Goal: Transaction & Acquisition: Download file/media

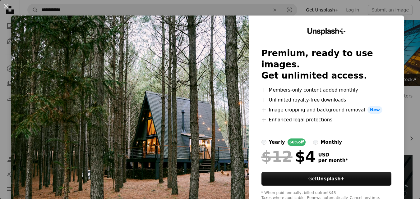
scroll to position [1012, 0]
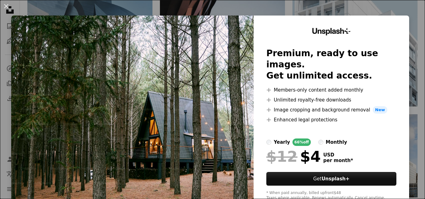
click at [8, 7] on button "An X shape" at bounding box center [5, 5] width 7 height 7
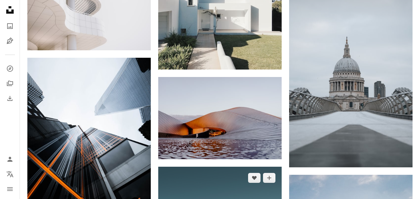
scroll to position [1621, 0]
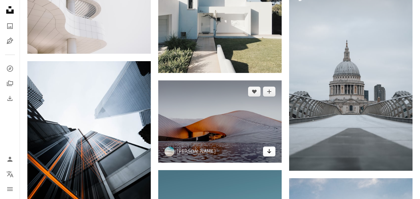
click at [267, 150] on icon "Arrow pointing down" at bounding box center [269, 151] width 5 height 7
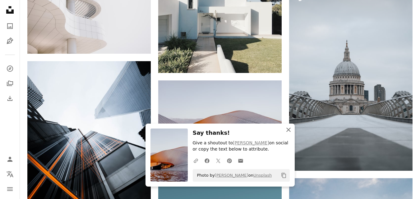
click at [288, 131] on icon "button" at bounding box center [288, 130] width 4 height 4
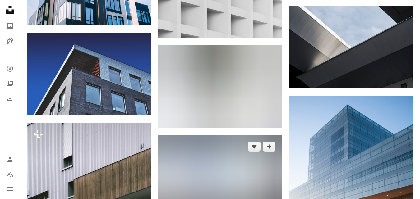
scroll to position [3300, 0]
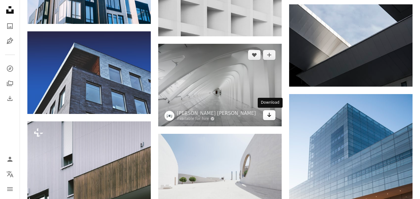
click at [273, 118] on link "Arrow pointing down" at bounding box center [269, 115] width 12 height 10
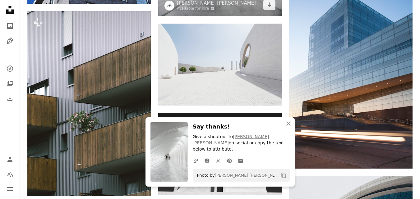
scroll to position [3412, 0]
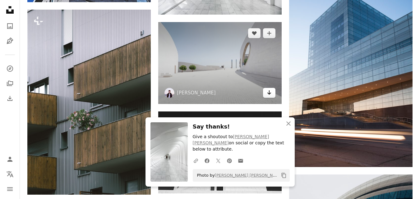
click at [271, 96] on icon "Arrow pointing down" at bounding box center [269, 92] width 5 height 7
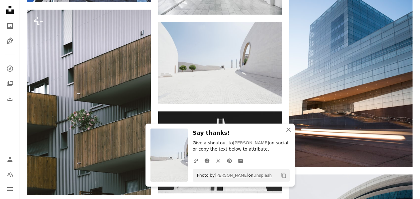
click at [289, 131] on icon "An X shape" at bounding box center [288, 129] width 7 height 7
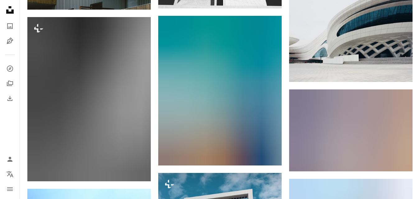
scroll to position [3611, 0]
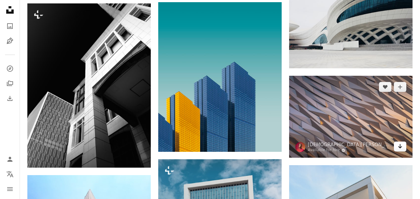
click at [400, 150] on link "Arrow pointing down" at bounding box center [400, 147] width 12 height 10
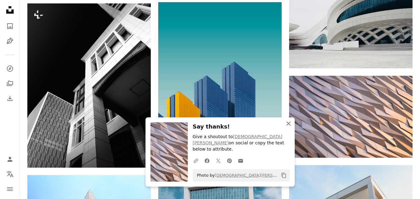
click at [288, 127] on icon "An X shape" at bounding box center [288, 123] width 7 height 7
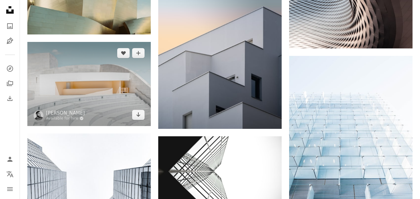
scroll to position [5899, 0]
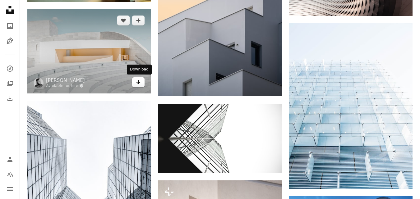
click at [137, 86] on link "Arrow pointing down" at bounding box center [138, 82] width 12 height 10
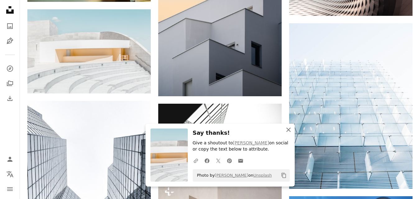
click at [286, 132] on icon "button" at bounding box center [288, 130] width 4 height 4
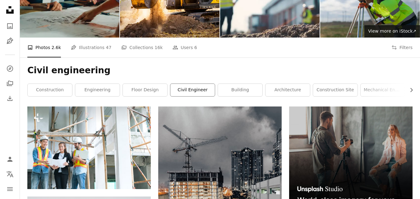
scroll to position [52, 0]
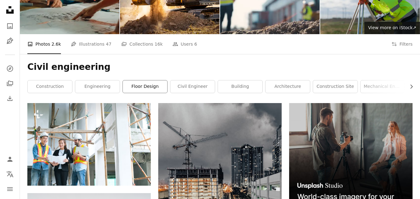
click at [149, 87] on link "floor design" at bounding box center [145, 87] width 44 height 12
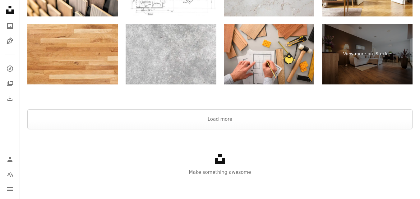
scroll to position [1386, 0]
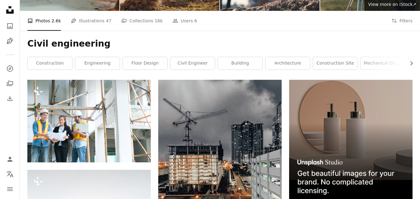
scroll to position [77, 0]
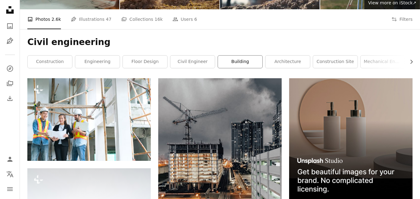
click at [257, 66] on link "building" at bounding box center [240, 62] width 44 height 12
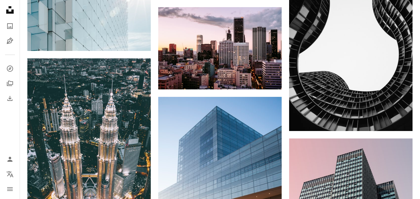
scroll to position [945, 0]
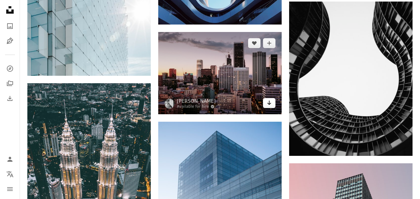
click at [266, 108] on link "Arrow pointing down" at bounding box center [269, 103] width 12 height 10
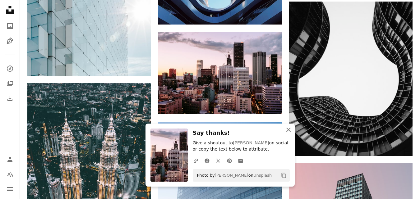
click at [287, 132] on icon "button" at bounding box center [288, 130] width 4 height 4
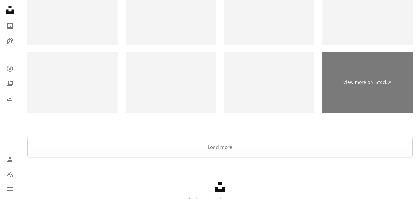
scroll to position [1455, 0]
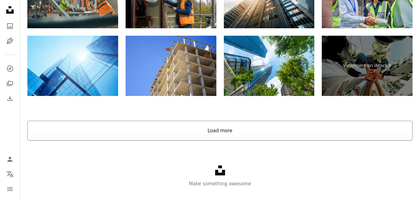
click at [280, 135] on button "Load more" at bounding box center [219, 131] width 385 height 20
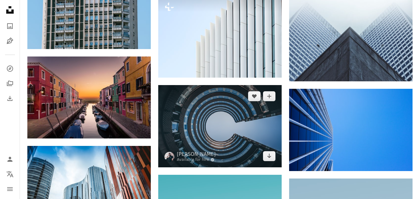
scroll to position [5111, 0]
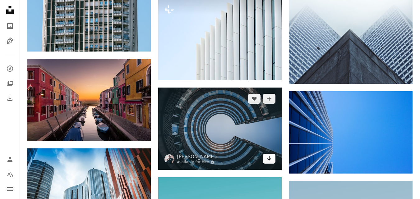
click at [266, 157] on link "Arrow pointing down" at bounding box center [269, 159] width 12 height 10
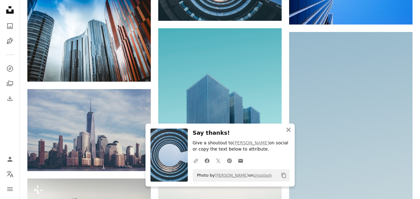
click at [287, 130] on icon "An X shape" at bounding box center [288, 129] width 7 height 7
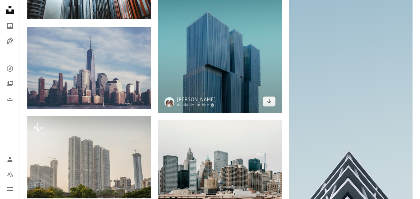
scroll to position [5298, 0]
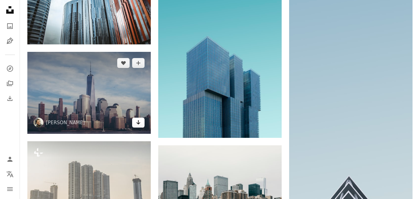
click at [142, 120] on link "Arrow pointing down" at bounding box center [138, 123] width 12 height 10
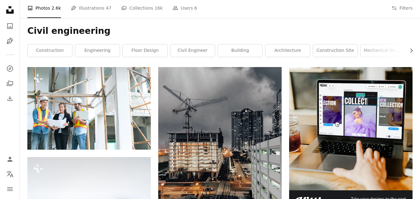
scroll to position [89, 0]
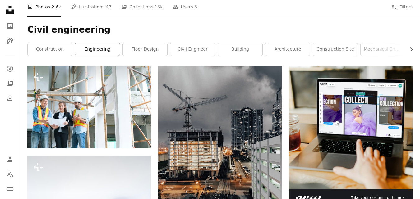
click at [102, 47] on link "engineering" at bounding box center [97, 49] width 44 height 12
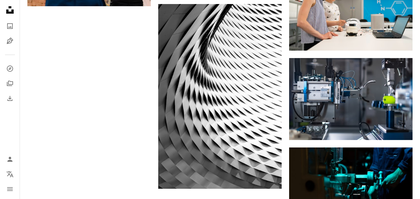
scroll to position [796, 0]
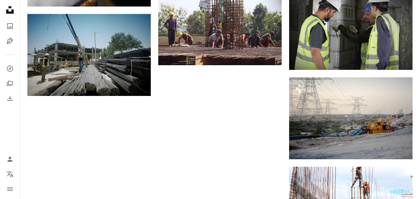
scroll to position [89, 0]
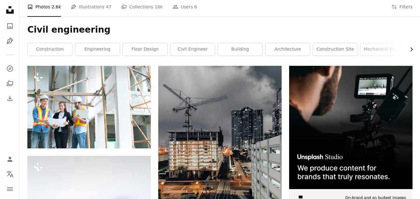
click at [410, 52] on icon "Chevron right" at bounding box center [411, 49] width 6 height 6
click at [289, 49] on link "civil" at bounding box center [295, 49] width 44 height 12
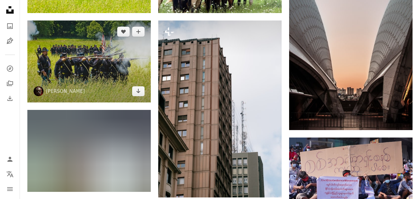
scroll to position [684, 0]
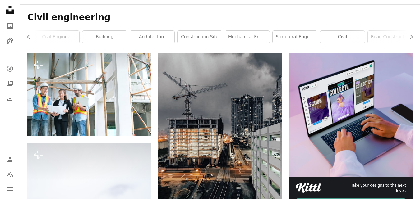
scroll to position [89, 0]
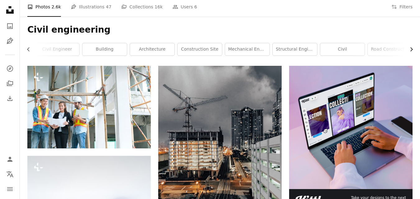
click at [411, 48] on icon "Chevron right" at bounding box center [411, 49] width 6 height 6
click at [383, 46] on link "roadwork" at bounding box center [390, 49] width 44 height 12
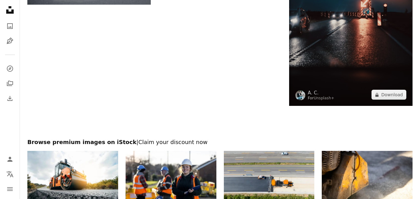
scroll to position [895, 0]
